Goal: Information Seeking & Learning: Learn about a topic

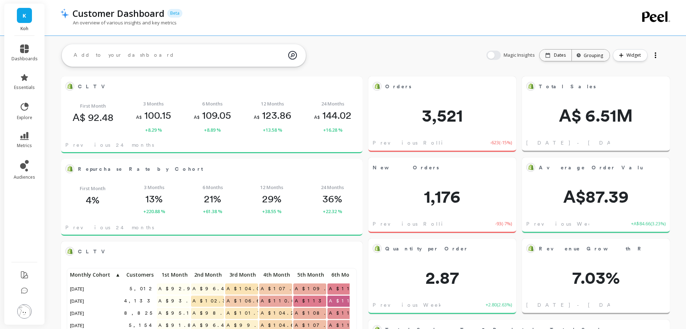
scroll to position [192, 276]
click at [26, 169] on icon at bounding box center [26, 170] width 3 height 3
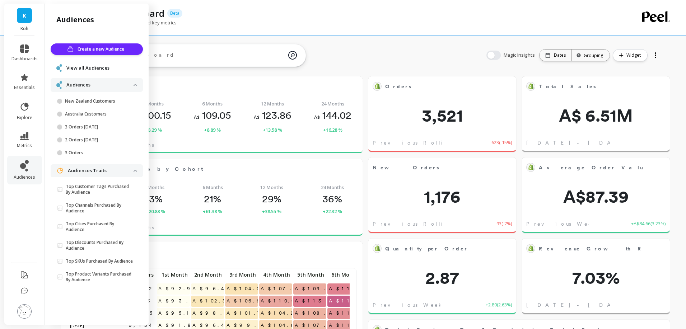
click at [24, 107] on icon at bounding box center [24, 107] width 10 height 10
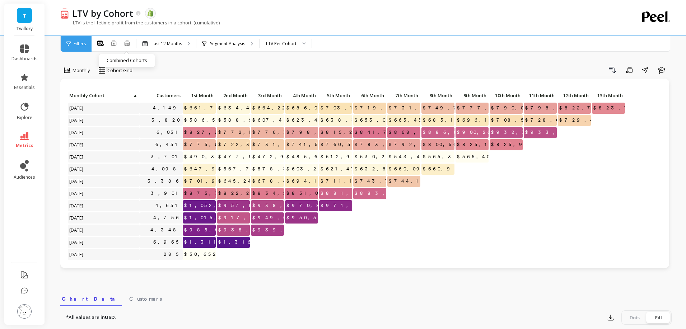
click at [126, 42] on icon at bounding box center [126, 42] width 5 height 5
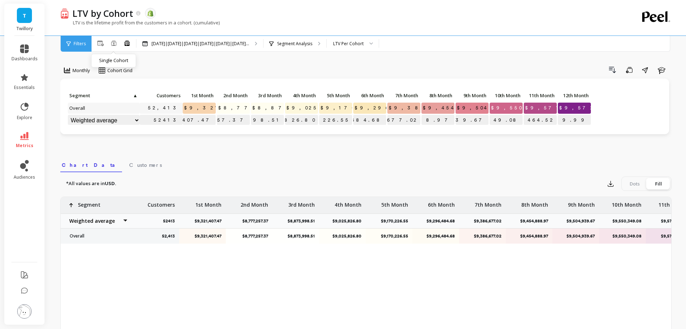
click at [112, 43] on icon at bounding box center [114, 43] width 6 height 6
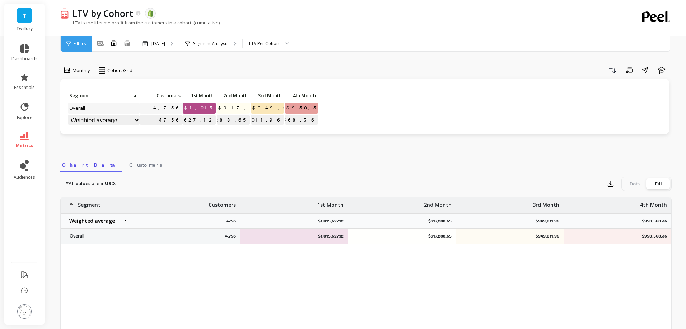
click at [121, 69] on span "Cohort Grid" at bounding box center [119, 70] width 25 height 7
click at [135, 96] on div "Cohort Line" at bounding box center [122, 100] width 50 height 13
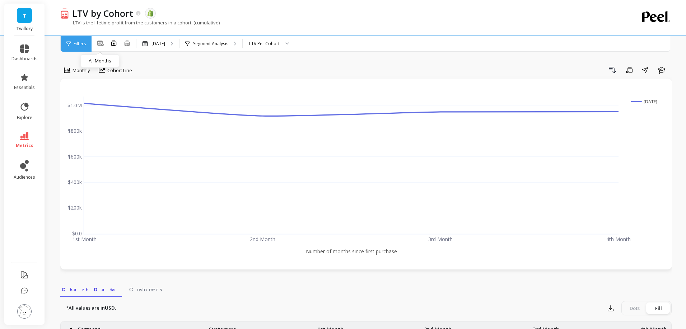
click at [99, 41] on icon at bounding box center [100, 43] width 6 height 5
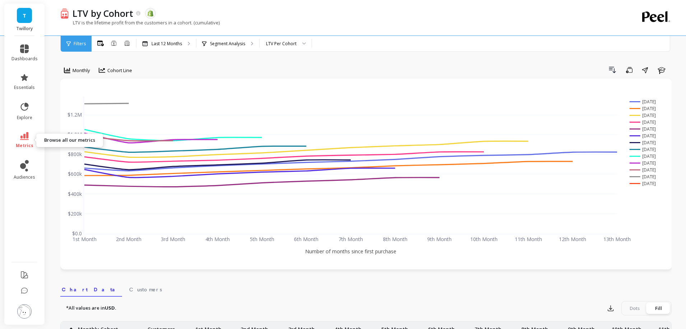
click at [24, 145] on span "metrics" at bounding box center [25, 146] width 18 height 6
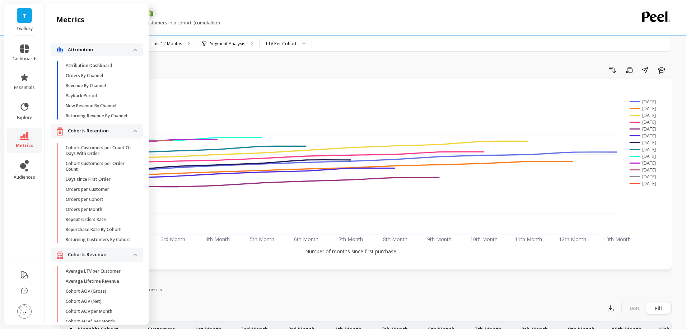
scroll to position [220, 0]
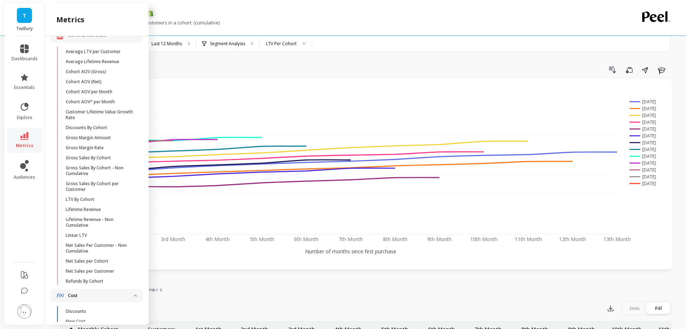
click at [78, 202] on p "LTV By Cohort" at bounding box center [80, 200] width 29 height 6
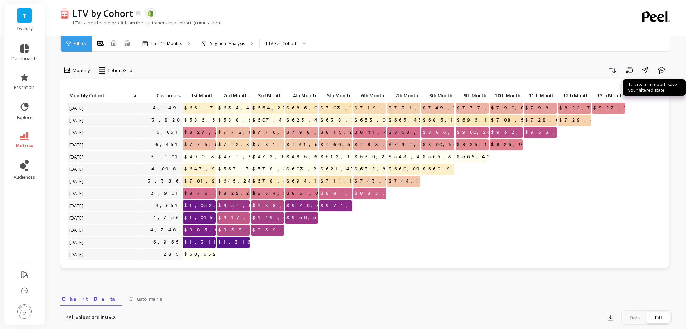
click at [185, 66] on div "Drill Down Save To create a report, save your filtered state. Share Learn" at bounding box center [404, 69] width 534 height 11
click at [126, 43] on ellipse at bounding box center [125, 43] width 1 height 1
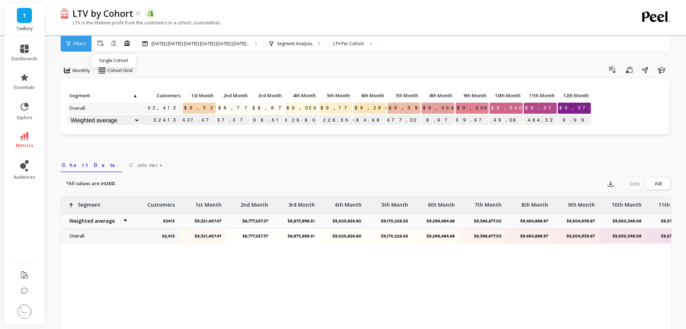
click at [113, 43] on icon at bounding box center [113, 42] width 5 height 5
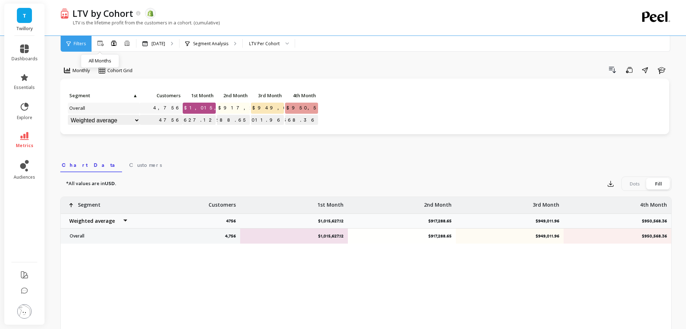
click at [98, 43] on icon at bounding box center [100, 44] width 6 height 6
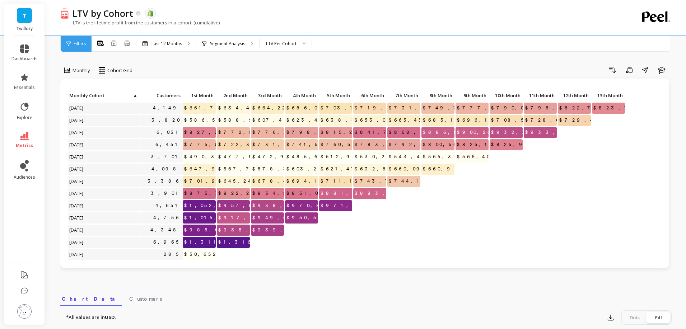
click at [162, 62] on div "Monthly option Cohort Line, selected. Cohort Grid Drill Down Save Share Learn C…" at bounding box center [365, 303] width 611 height 548
click at [113, 43] on icon at bounding box center [114, 43] width 6 height 6
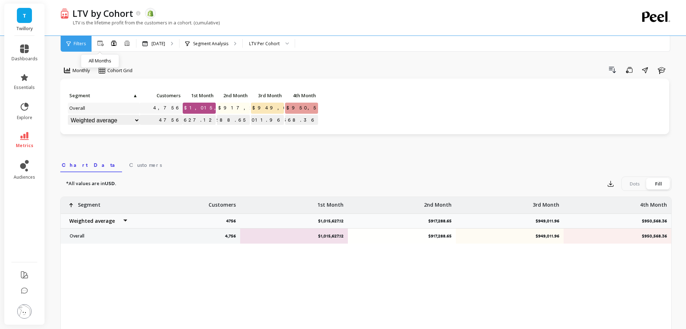
click at [100, 42] on icon at bounding box center [100, 44] width 6 height 6
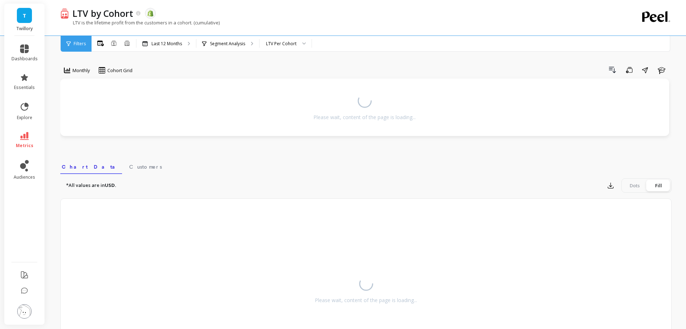
click at [192, 63] on div "Monthly option Cohort Line, selected. Cohort Grid Drill Down Save Share Learn P…" at bounding box center [365, 213] width 611 height 368
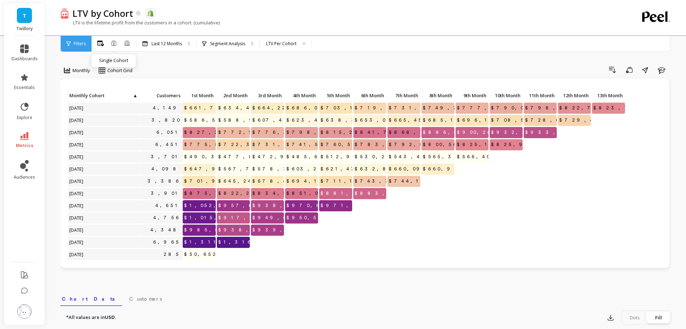
click at [114, 42] on icon at bounding box center [114, 43] width 6 height 6
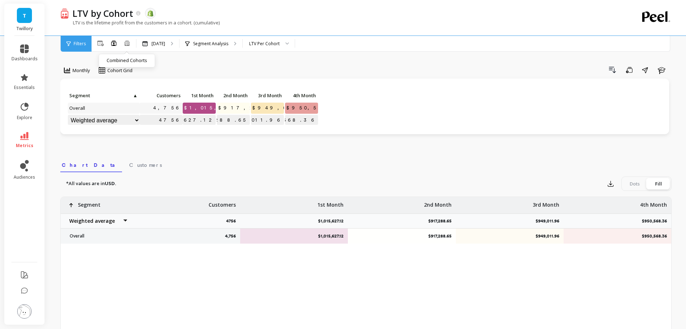
click at [126, 43] on ellipse at bounding box center [125, 43] width 1 height 1
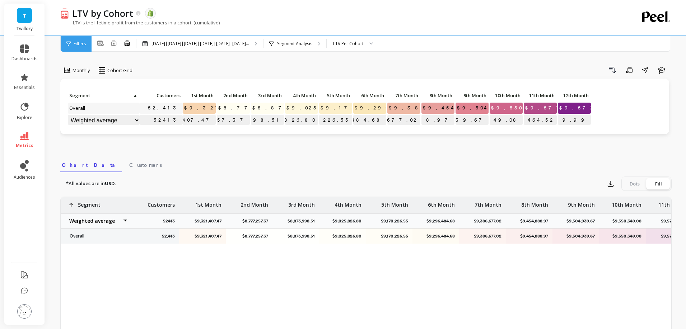
click at [291, 13] on div "LTV by Cohort The data you are viewing comes from: Shopify" at bounding box center [340, 13] width 543 height 12
click at [102, 42] on icon at bounding box center [100, 44] width 6 height 6
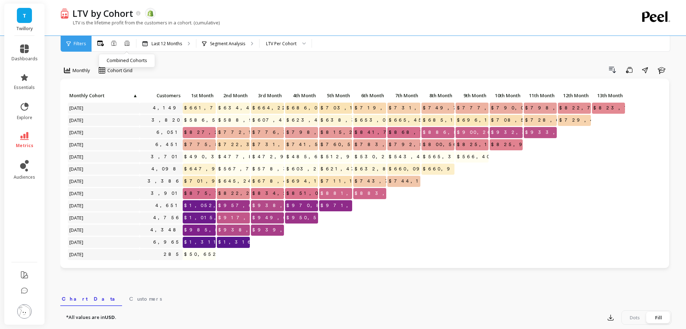
drag, startPoint x: 126, startPoint y: 42, endPoint x: 643, endPoint y: 147, distance: 527.9
click at [126, 42] on icon at bounding box center [126, 42] width 5 height 5
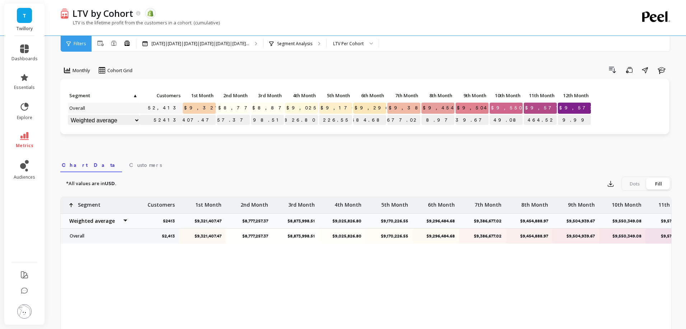
click at [320, 42] on icon at bounding box center [319, 44] width 3 height 4
